Goal: Book appointment/travel/reservation

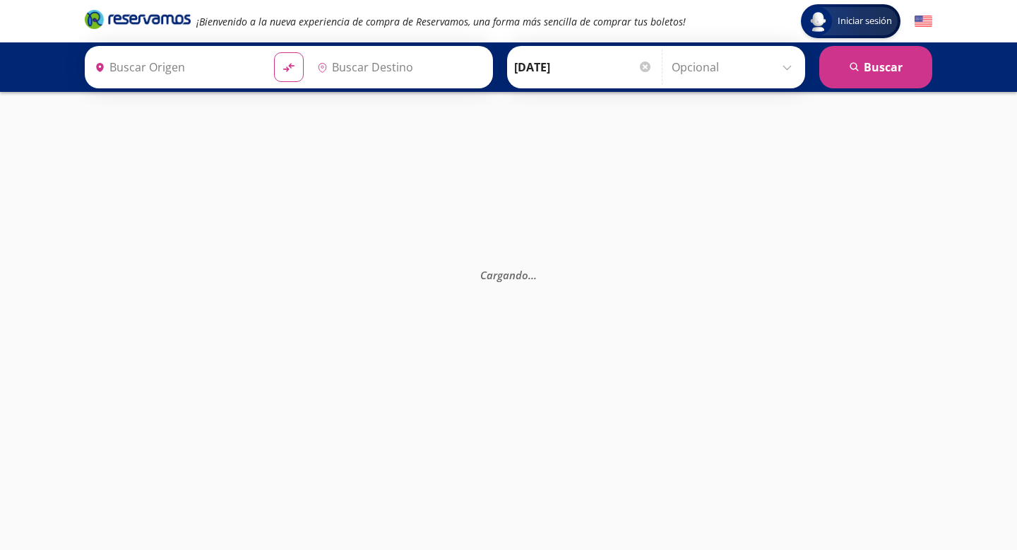
type input "[GEOGRAPHIC_DATA], [GEOGRAPHIC_DATA]"
type input "[PERSON_NAME] de Querétaro, [GEOGRAPHIC_DATA]"
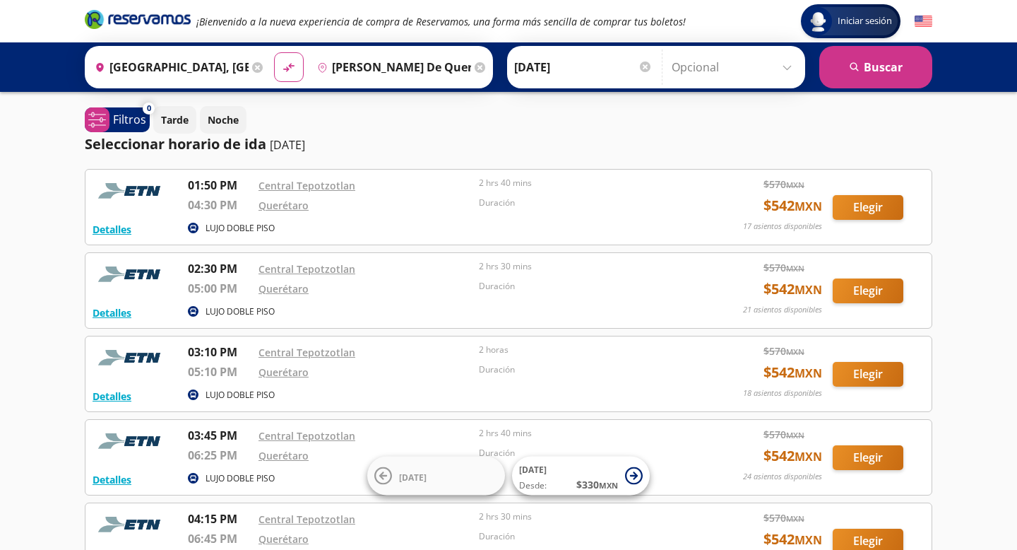
click at [254, 66] on icon at bounding box center [257, 67] width 11 height 11
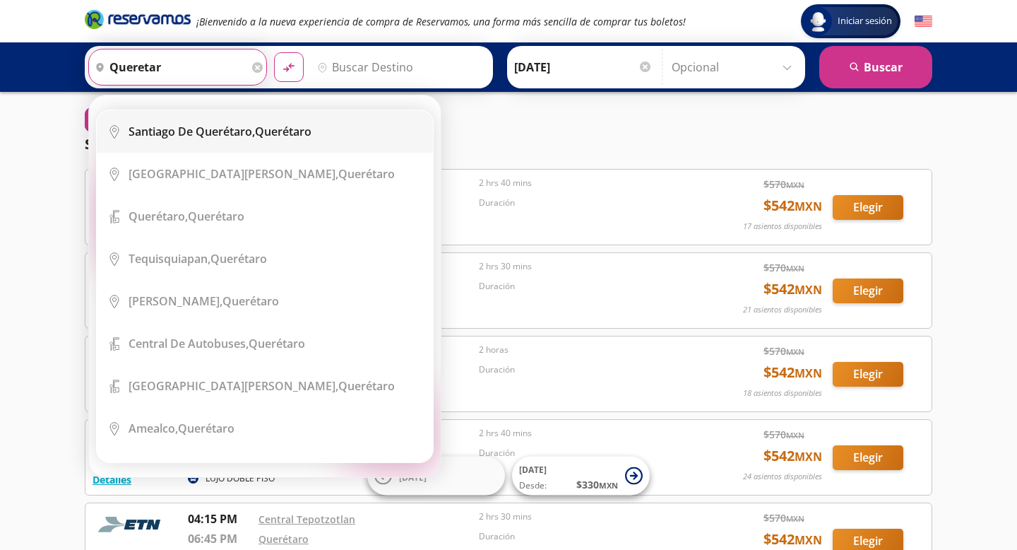
click at [238, 131] on b "Santiago de Querétaro," at bounding box center [192, 132] width 126 height 16
type input "[PERSON_NAME] de Querétaro, [GEOGRAPHIC_DATA]"
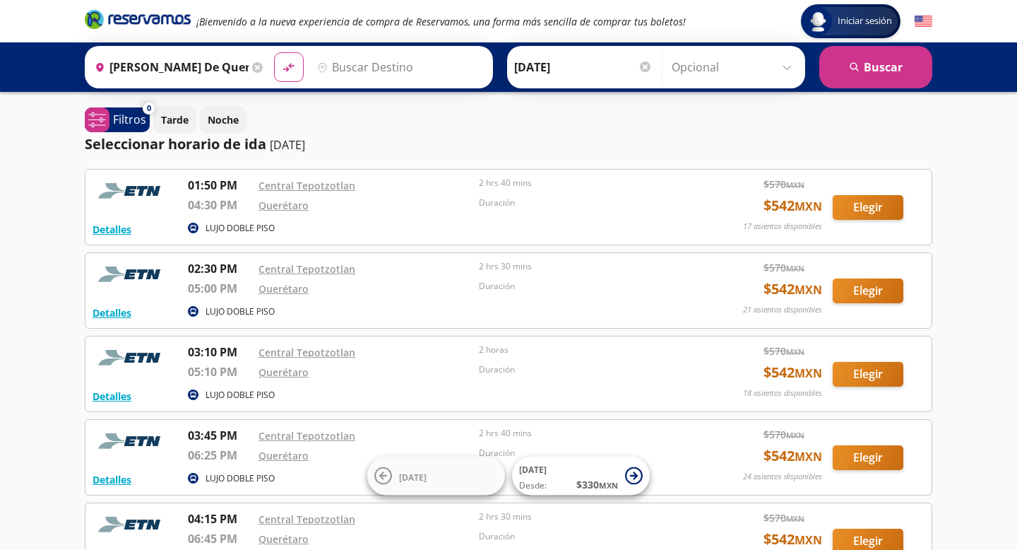
click at [360, 67] on input "Destino" at bounding box center [399, 66] width 174 height 35
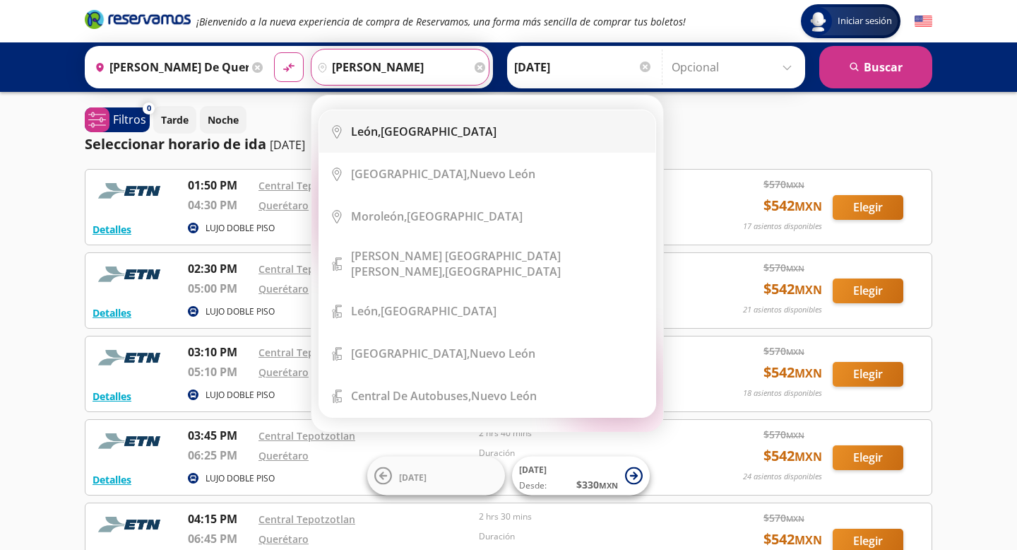
click at [417, 143] on li "City Icon [GEOGRAPHIC_DATA], [GEOGRAPHIC_DATA]" at bounding box center [487, 131] width 336 height 42
type input "[GEOGRAPHIC_DATA], [GEOGRAPHIC_DATA]"
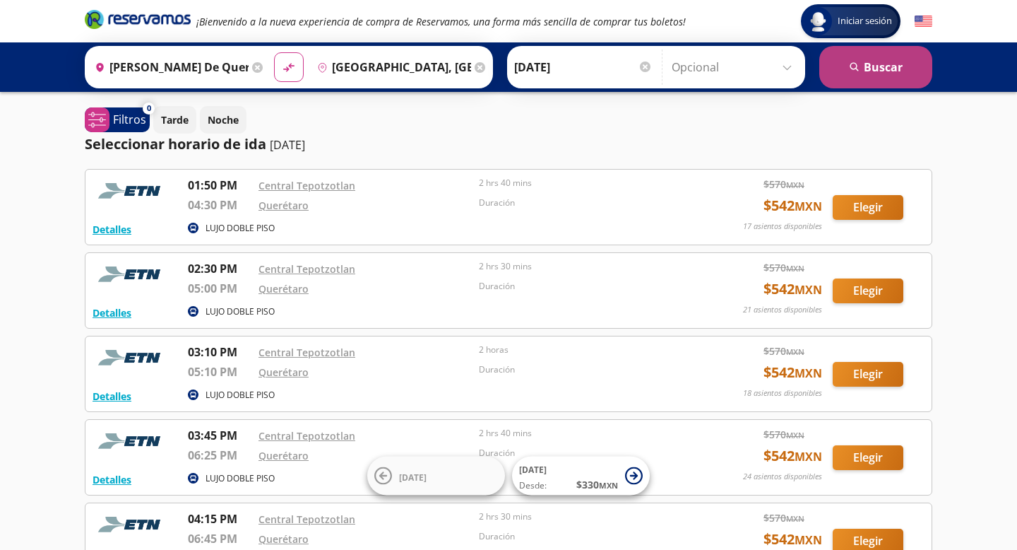
click at [861, 64] on button "search [GEOGRAPHIC_DATA]" at bounding box center [876, 67] width 113 height 42
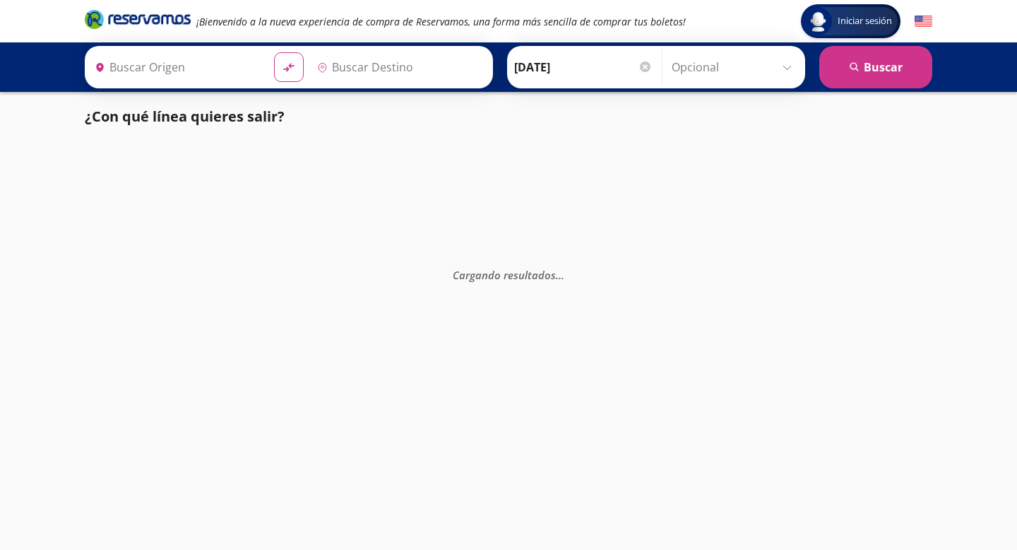
type input "[PERSON_NAME] de Querétaro, [GEOGRAPHIC_DATA]"
type input "[GEOGRAPHIC_DATA], [GEOGRAPHIC_DATA]"
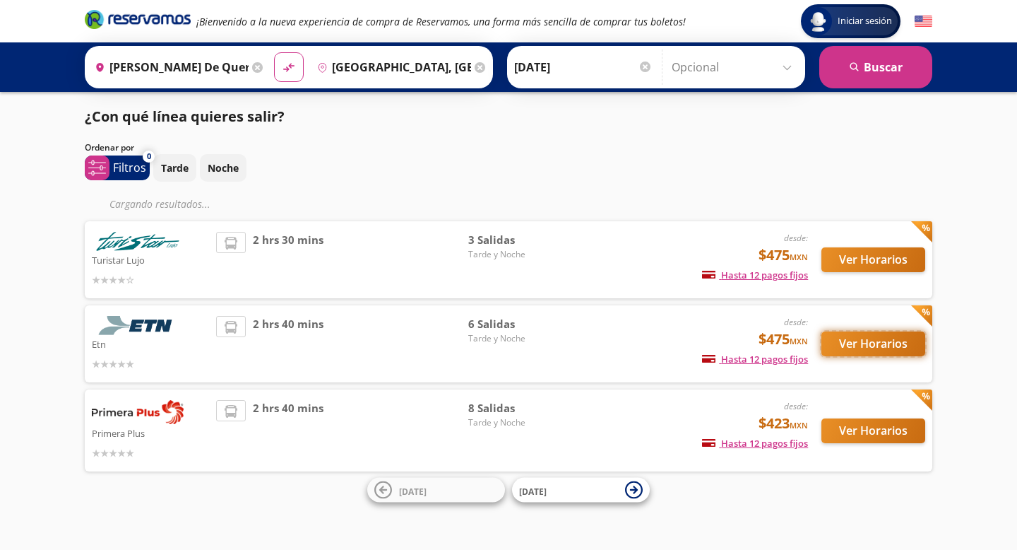
click at [856, 347] on button "Ver Horarios" at bounding box center [874, 343] width 104 height 25
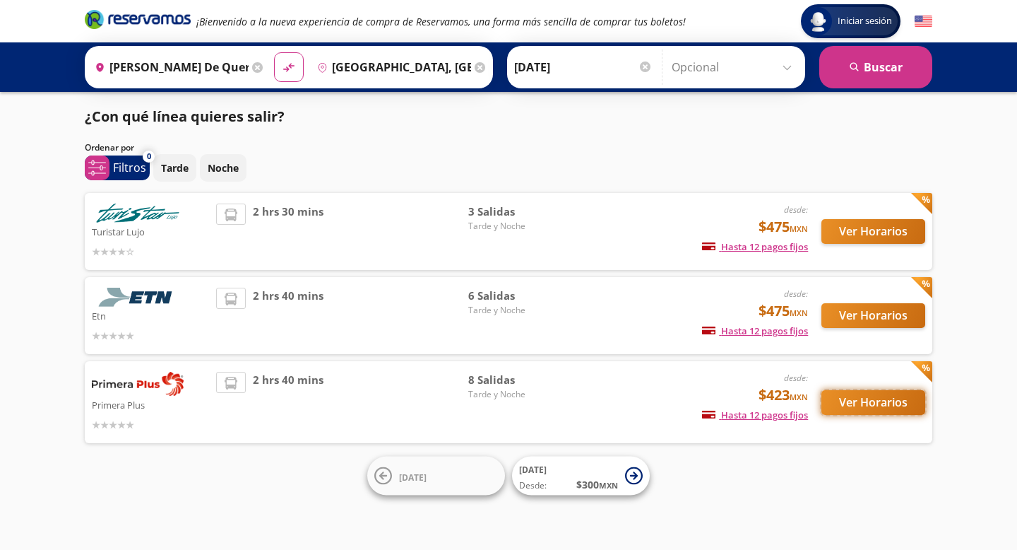
click at [849, 404] on button "Ver Horarios" at bounding box center [874, 402] width 104 height 25
